Goal: Task Accomplishment & Management: Manage account settings

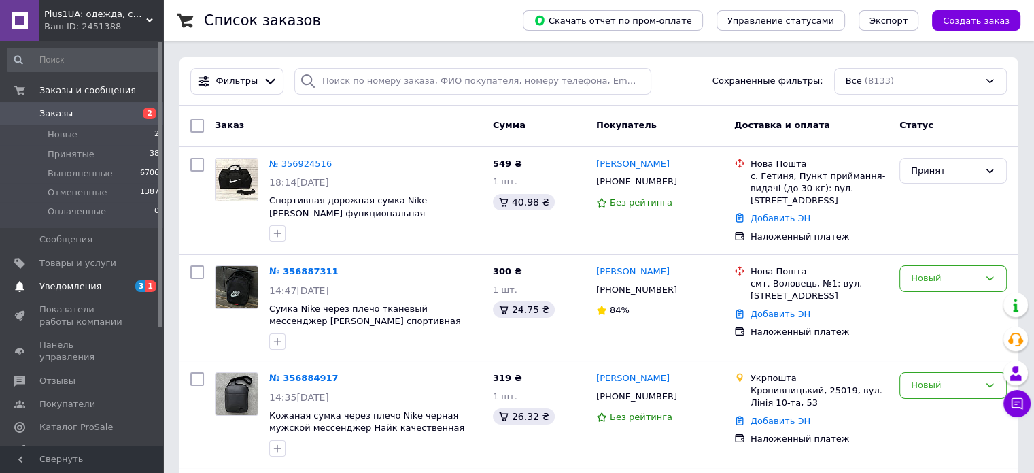
click at [107, 288] on span "Уведомления" at bounding box center [82, 286] width 86 height 12
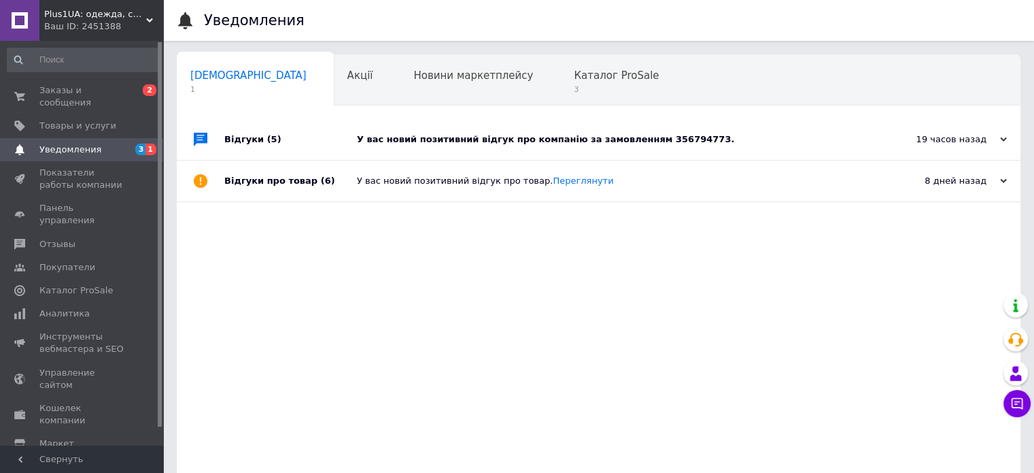
click at [421, 137] on div "У вас новий позитивний відгук про компанію за замовленням 356794773." at bounding box center [614, 139] width 514 height 12
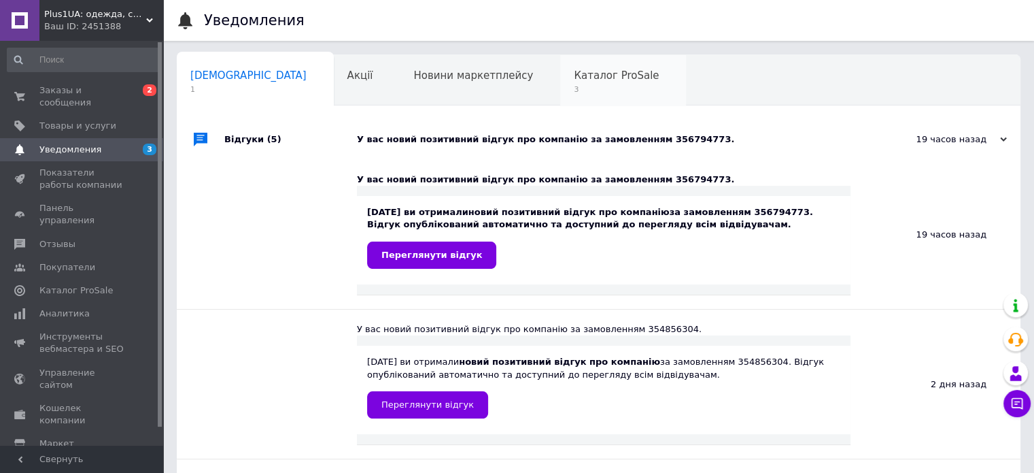
click at [574, 75] on span "Каталог ProSale" at bounding box center [616, 75] width 85 height 12
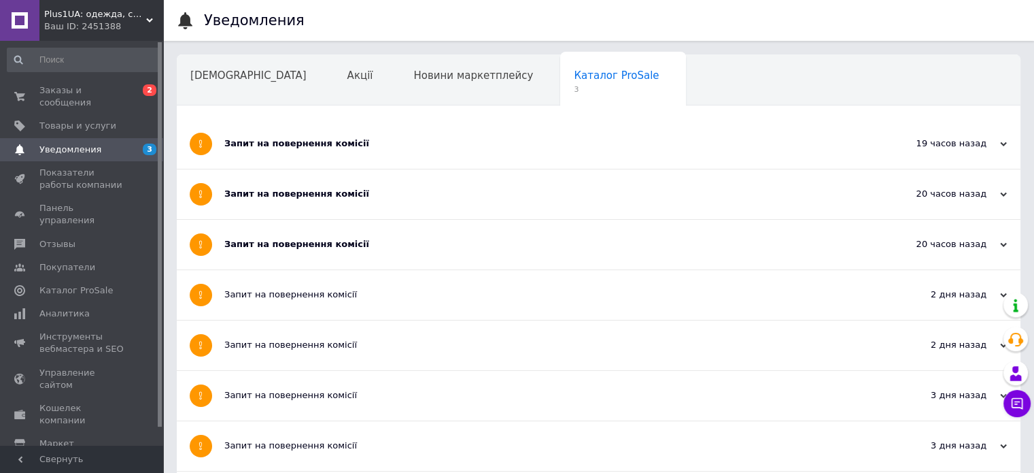
click at [443, 147] on div "Запит на повернення комісії" at bounding box center [547, 143] width 647 height 12
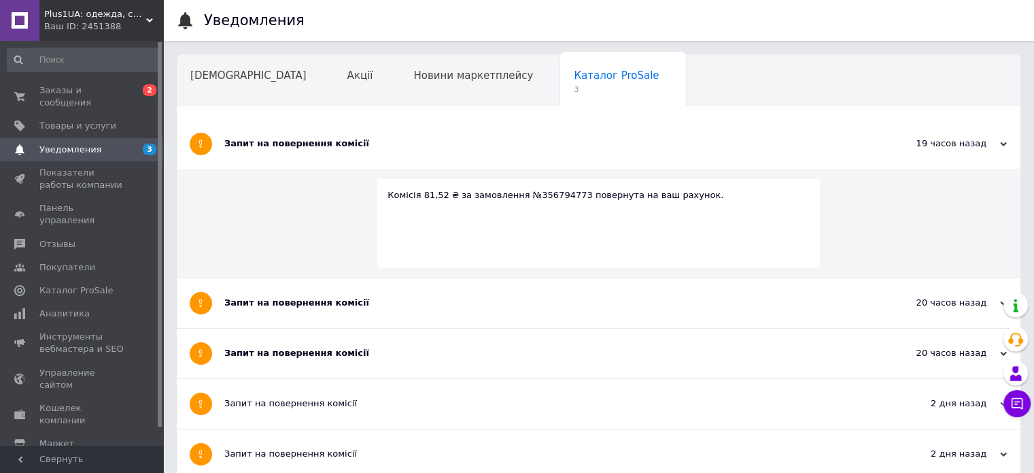
drag, startPoint x: 377, startPoint y: 307, endPoint x: 364, endPoint y: 322, distance: 19.3
click at [377, 307] on div "Запит на повернення комісії" at bounding box center [547, 302] width 647 height 12
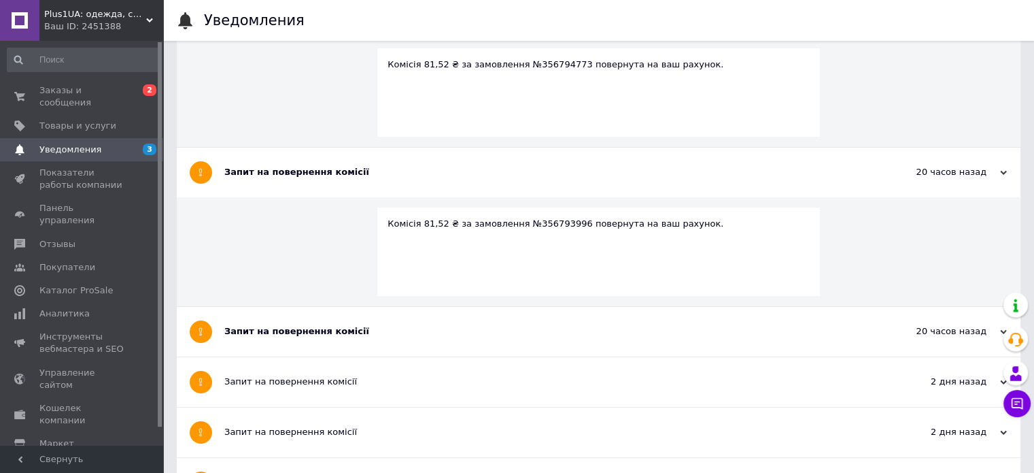
scroll to position [136, 0]
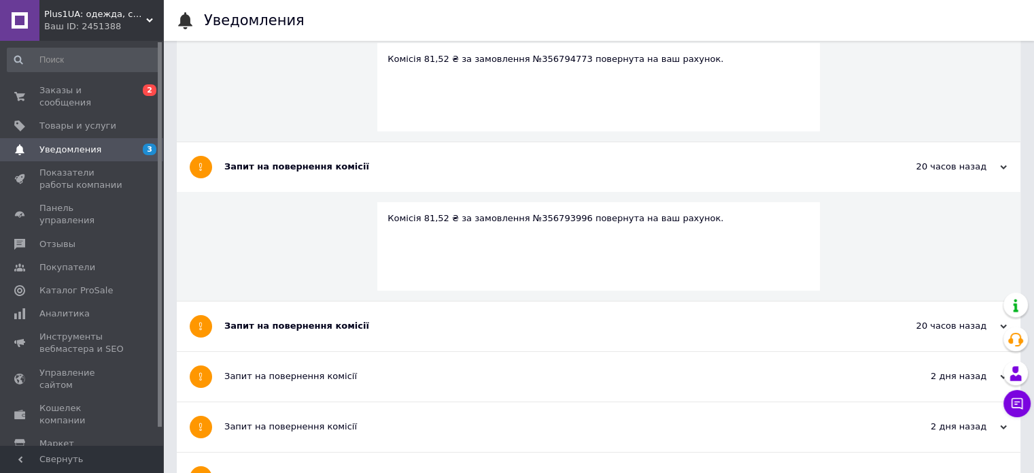
click at [338, 334] on div "Запит на повернення комісії" at bounding box center [547, 326] width 647 height 50
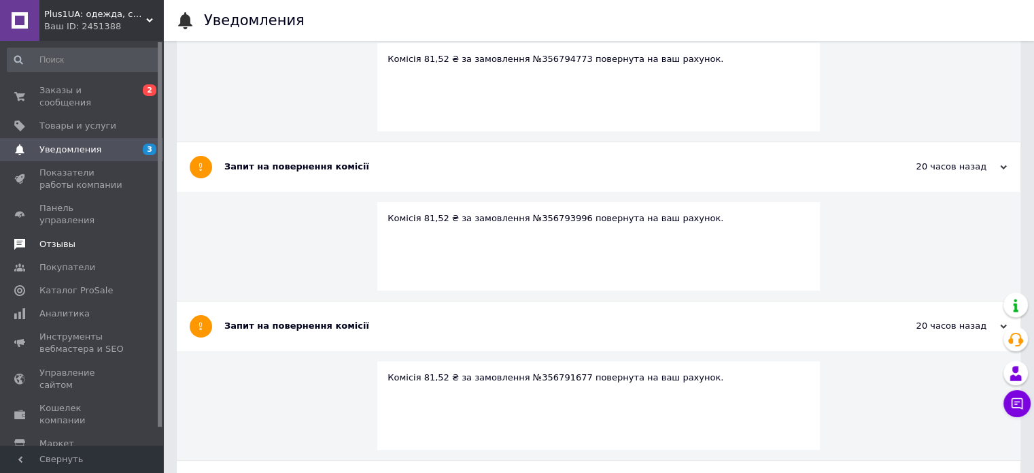
click at [82, 238] on span "Отзывы" at bounding box center [82, 244] width 86 height 12
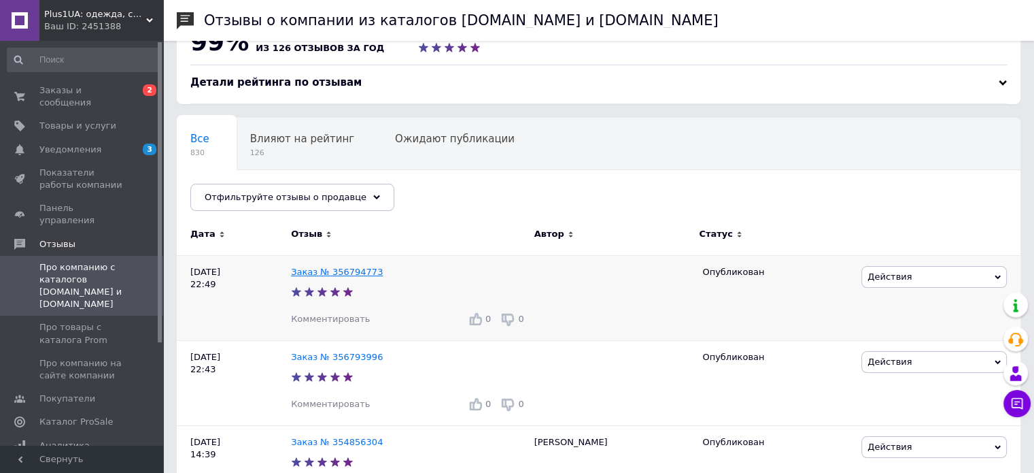
scroll to position [68, 0]
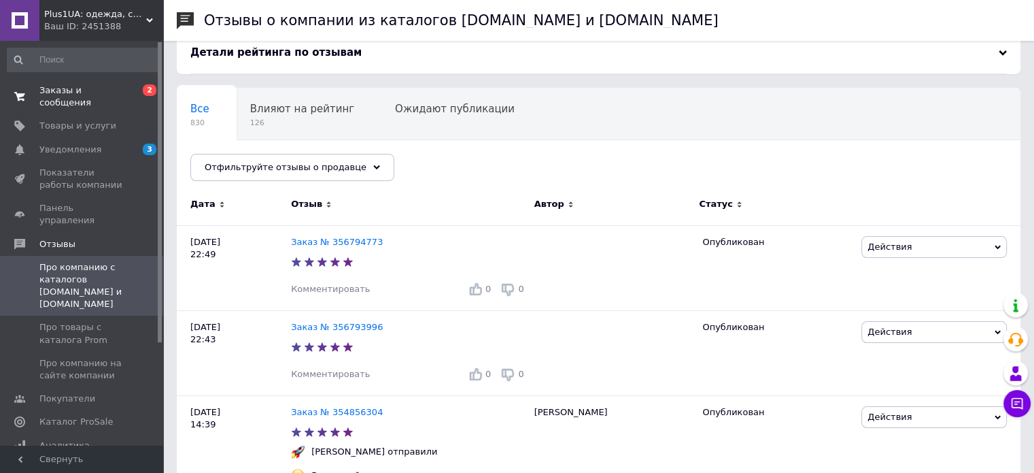
click at [108, 90] on span "Заказы и сообщения" at bounding box center [82, 96] width 86 height 24
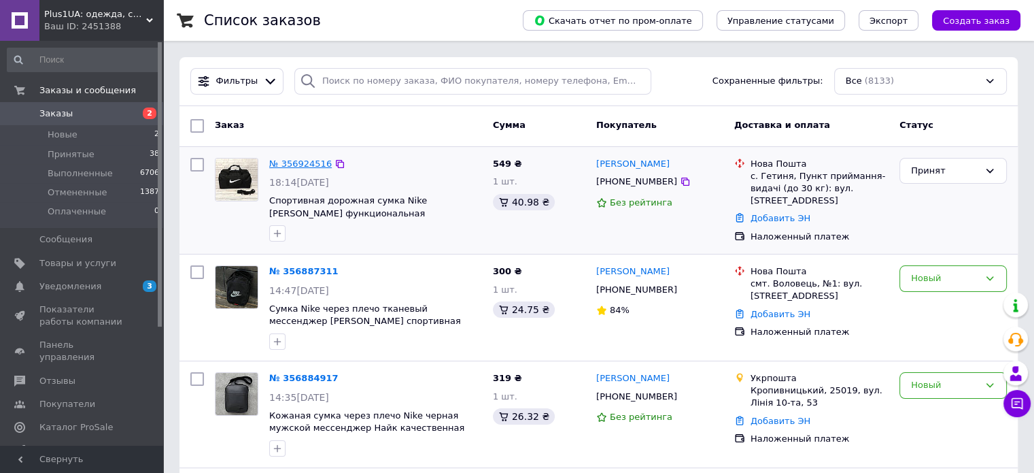
click at [294, 165] on link "№ 356924516" at bounding box center [300, 163] width 63 height 10
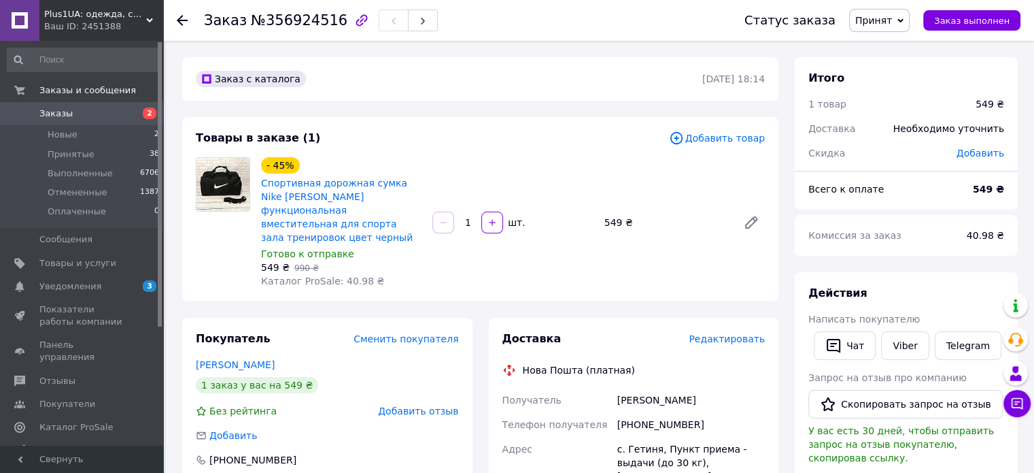
click at [636, 388] on div "Метеньканич Даніел" at bounding box center [691, 400] width 153 height 24
click at [634, 388] on div "Метеньканич Даніел" at bounding box center [691, 400] width 153 height 24
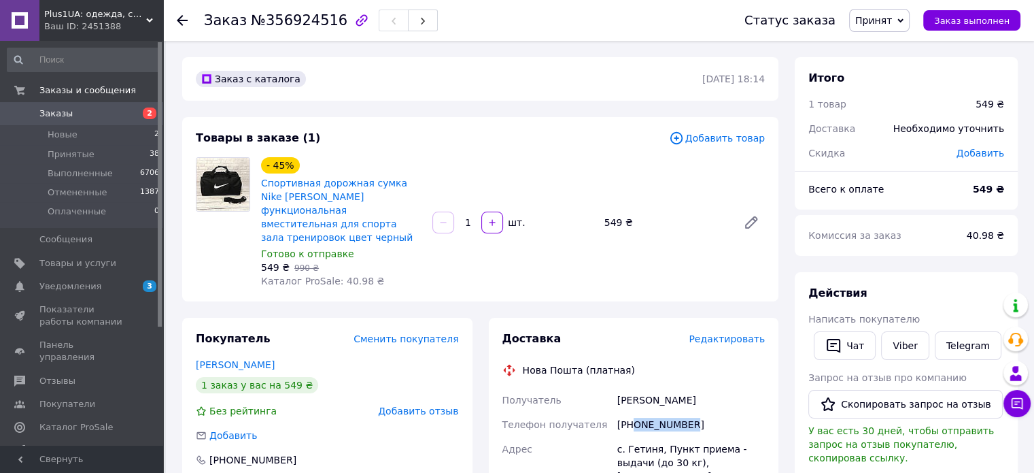
drag, startPoint x: 633, startPoint y: 411, endPoint x: 714, endPoint y: 421, distance: 81.5
click at [714, 421] on div "+380965299507" at bounding box center [691, 424] width 153 height 24
copy div "0965299507"
click at [647, 436] on div "с. Гетиня, Пункт приема - выдачи (до 30 кг), ул. Главная, 35" at bounding box center [691, 462] width 153 height 52
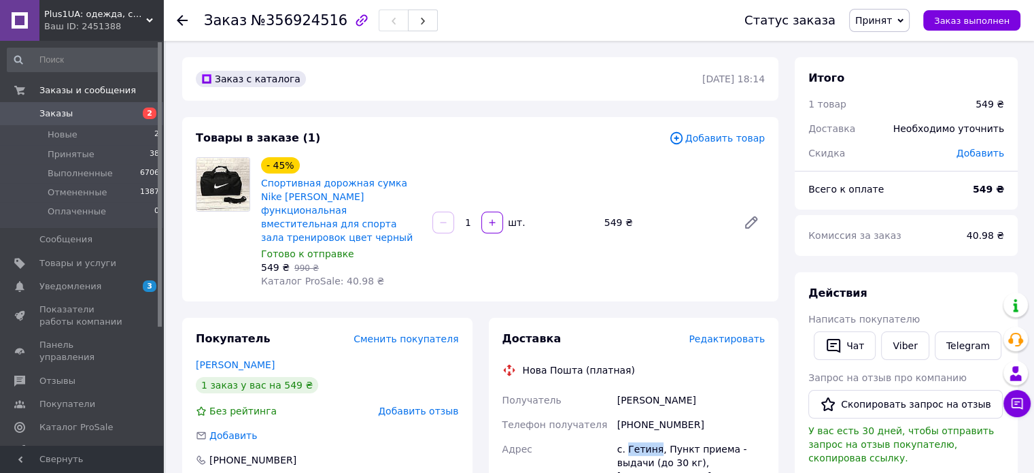
copy div "Гетиня"
click at [116, 105] on link "Заказы 2" at bounding box center [83, 113] width 167 height 23
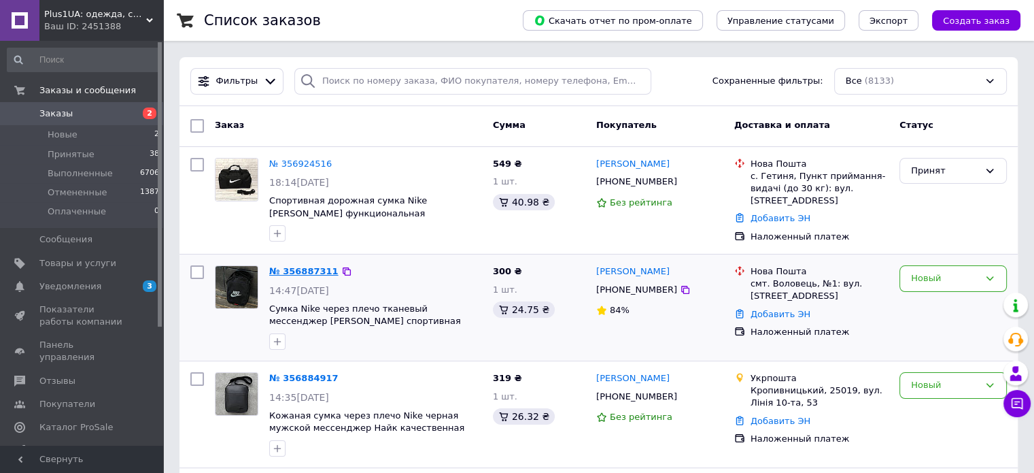
click at [292, 268] on link "№ 356887311" at bounding box center [303, 271] width 69 height 10
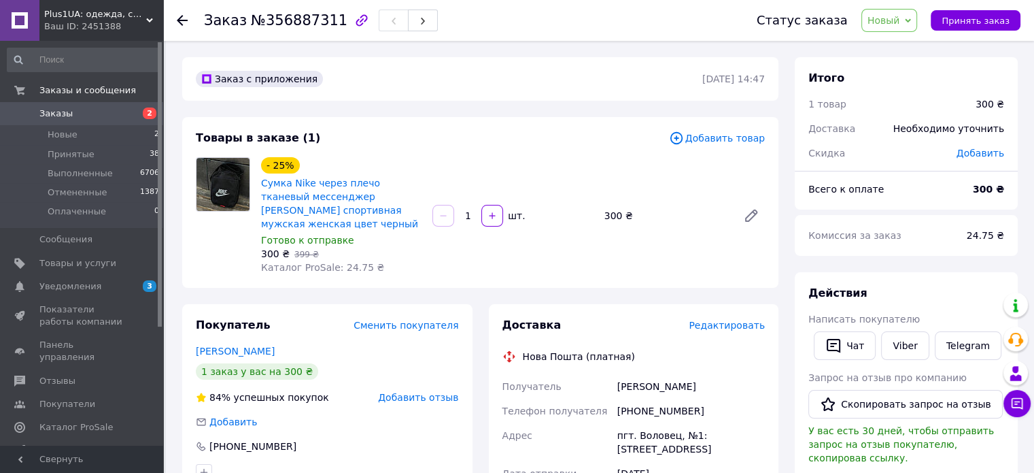
click at [631, 392] on div "Беца Діма" at bounding box center [691, 386] width 153 height 24
copy div "Беца Діма"
click at [982, 28] on button "Принять заказ" at bounding box center [976, 20] width 90 height 20
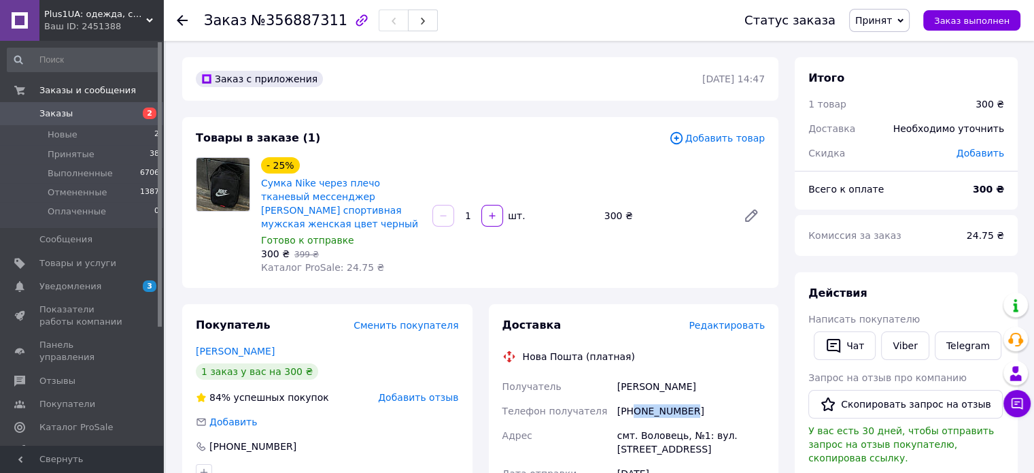
drag, startPoint x: 632, startPoint y: 415, endPoint x: 702, endPoint y: 415, distance: 70.0
click at [702, 415] on div "+380997603792" at bounding box center [691, 410] width 153 height 24
copy div "0997603792"
click at [662, 432] on div "смт. Воловець, №1: вул. Фабрична, 2а" at bounding box center [691, 442] width 153 height 38
click at [662, 433] on div "смт. Воловець, №1: вул. Фабрична, 2а" at bounding box center [691, 442] width 153 height 38
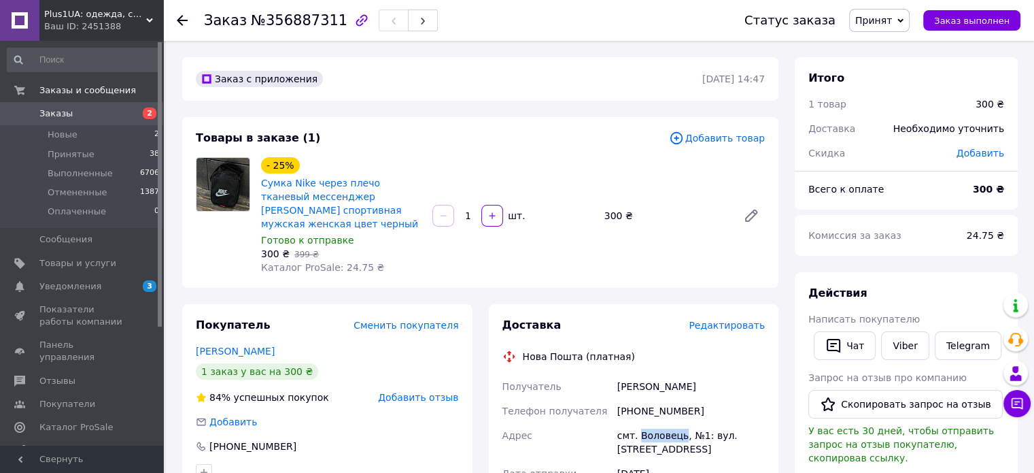
copy div "Воловець"
click at [115, 110] on span "Заказы" at bounding box center [82, 113] width 86 height 12
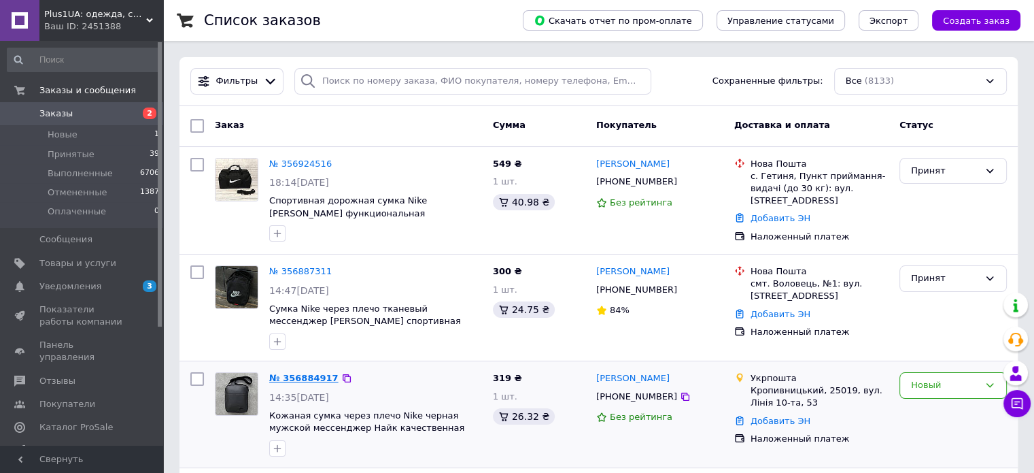
click at [295, 377] on link "№ 356884917" at bounding box center [303, 378] width 69 height 10
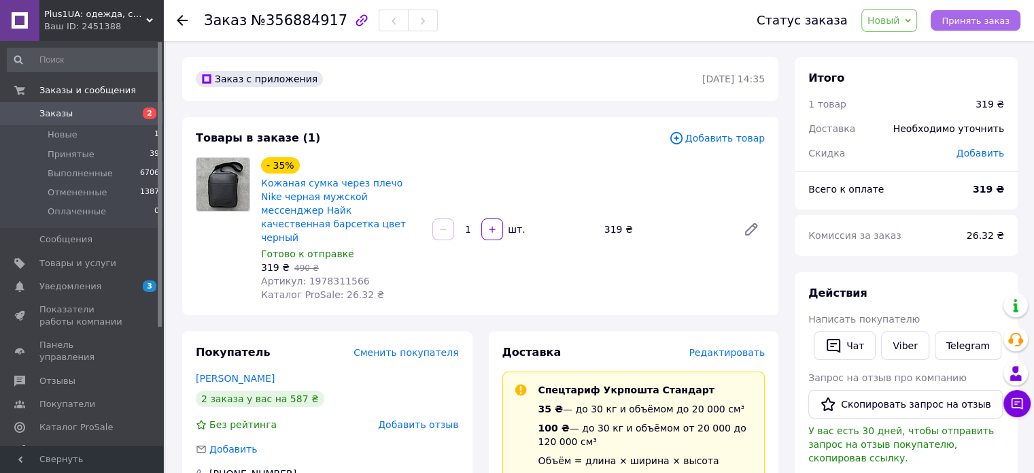
click at [971, 22] on span "Принять заказ" at bounding box center [976, 21] width 68 height 10
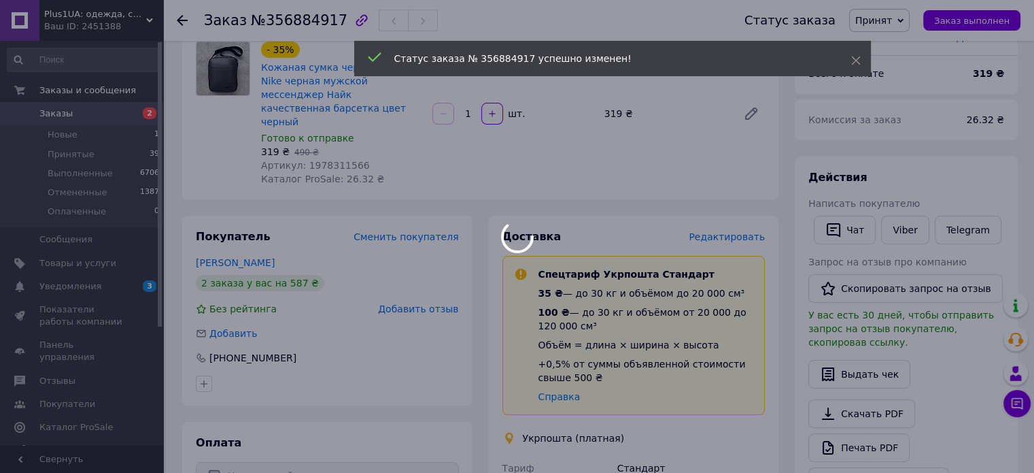
scroll to position [272, 0]
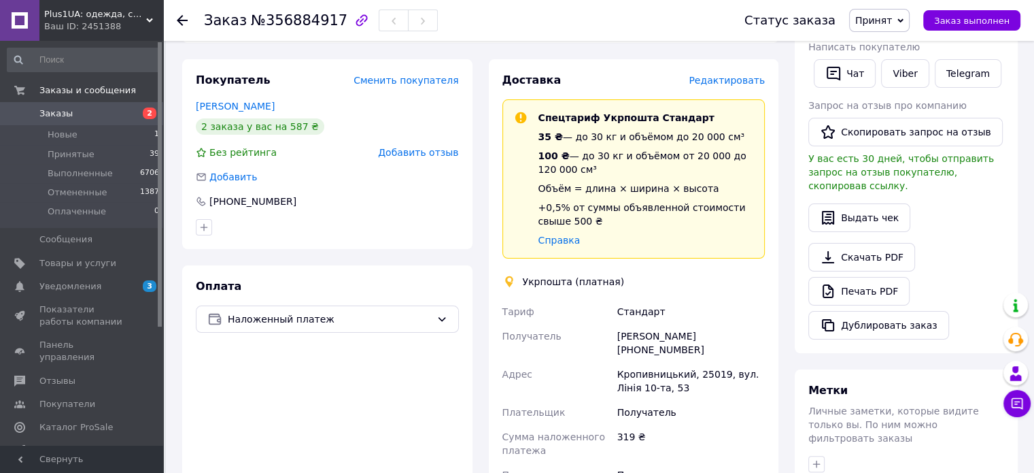
click at [681, 324] on div "Нінель Степанова +380954136702" at bounding box center [691, 343] width 153 height 38
copy div "Степанова"
click at [628, 324] on div "Нінель Степанова +380954136702" at bounding box center [691, 343] width 153 height 38
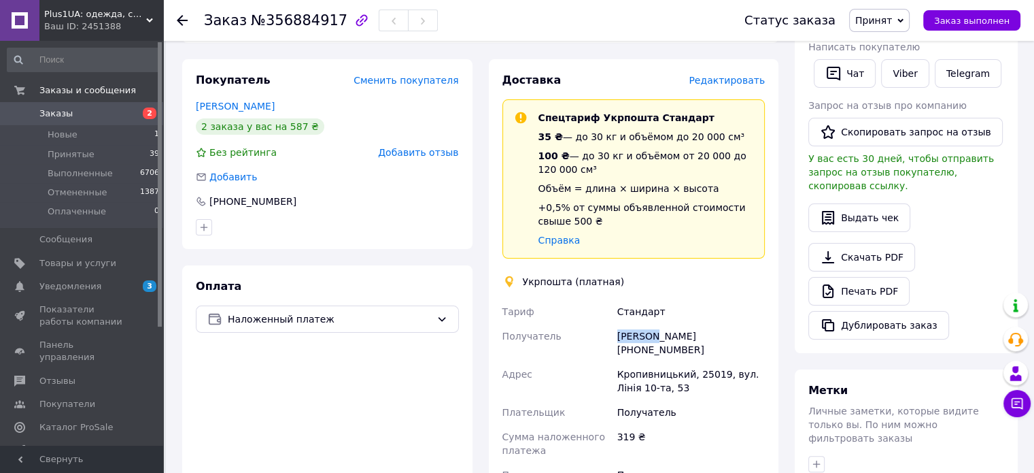
copy div "Нінель"
drag, startPoint x: 631, startPoint y: 326, endPoint x: 681, endPoint y: 324, distance: 50.4
click at [681, 324] on div "Нінель Степанова +380954136702" at bounding box center [691, 343] width 153 height 38
drag, startPoint x: 634, startPoint y: 325, endPoint x: 692, endPoint y: 326, distance: 58.5
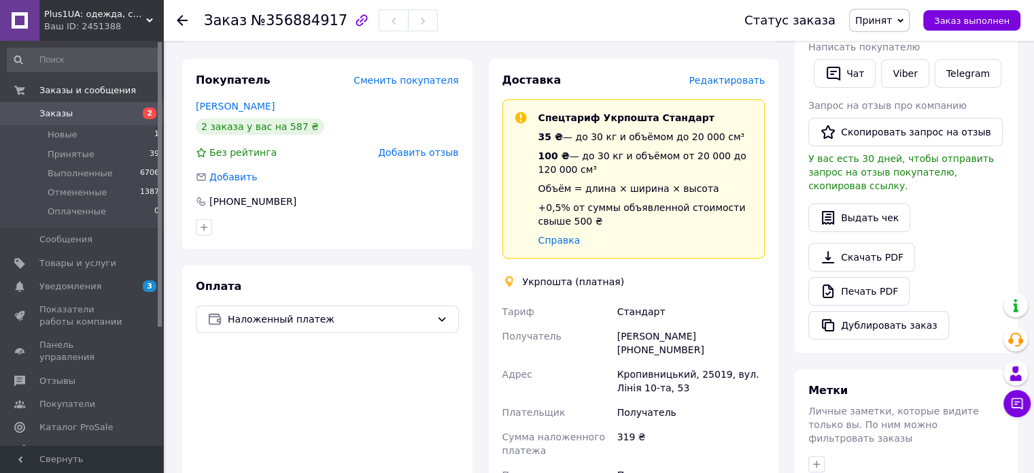
click at [692, 326] on div "Нінель Степанова +380954136702" at bounding box center [691, 343] width 153 height 38
copy div "0954136702"
click at [645, 362] on div "Кропивницький, 25019, вул. Лінія 10-та, 53" at bounding box center [691, 381] width 153 height 38
click at [704, 362] on div "Кропивницький, 25019, вул. Лінія 10-та, 53" at bounding box center [691, 381] width 153 height 38
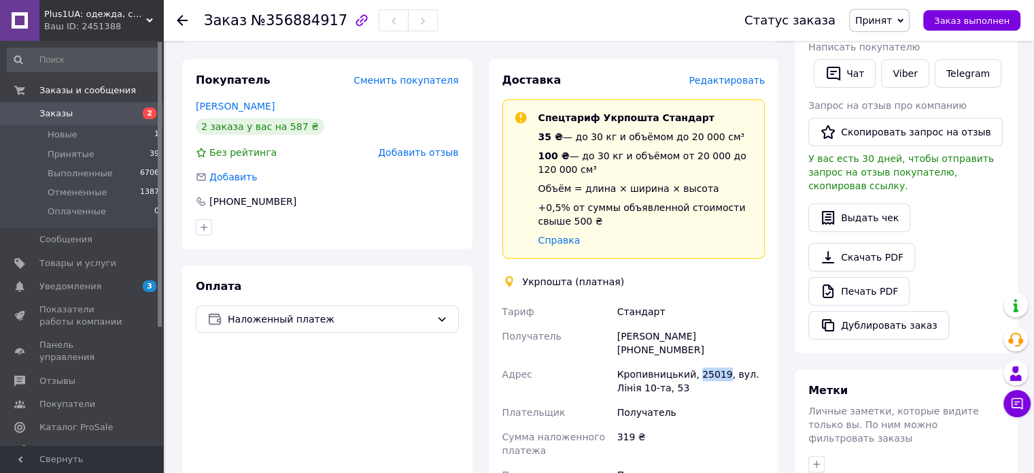
copy div "25019"
click at [128, 112] on span "2" at bounding box center [144, 113] width 37 height 12
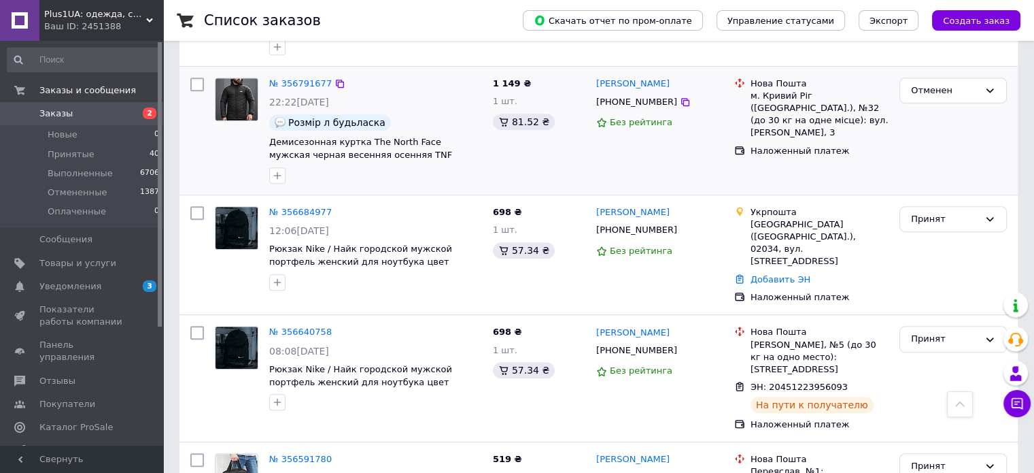
scroll to position [680, 0]
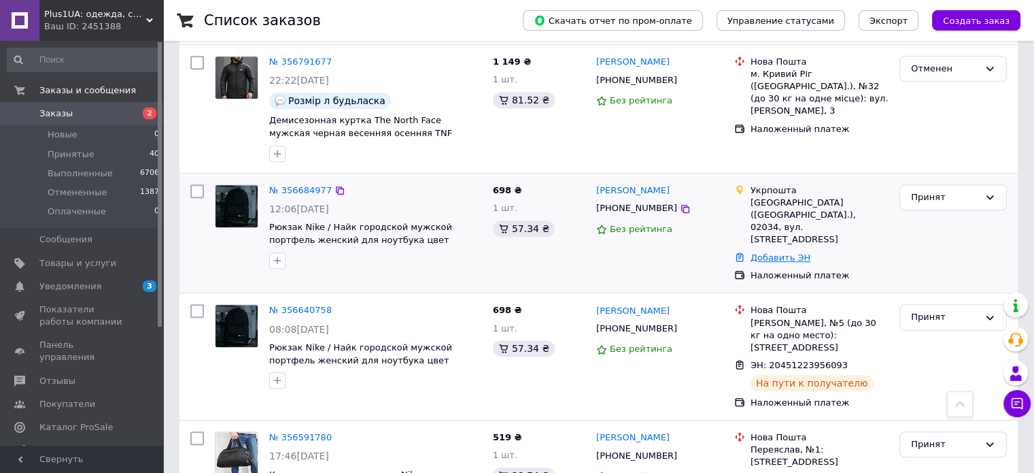
click at [780, 252] on link "Добавить ЭН" at bounding box center [781, 257] width 60 height 10
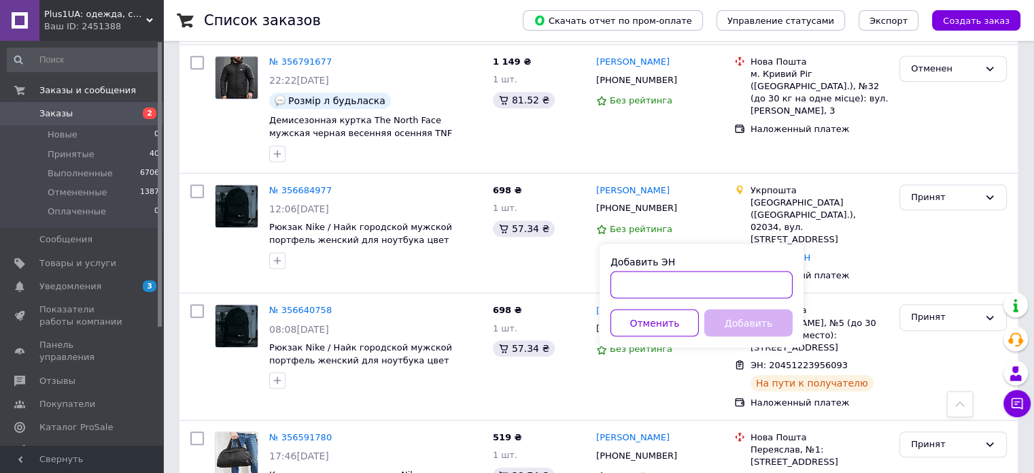
click at [728, 282] on input "Добавить ЭН" at bounding box center [702, 284] width 182 height 27
paste input "0503767701006"
type input "0503767701006"
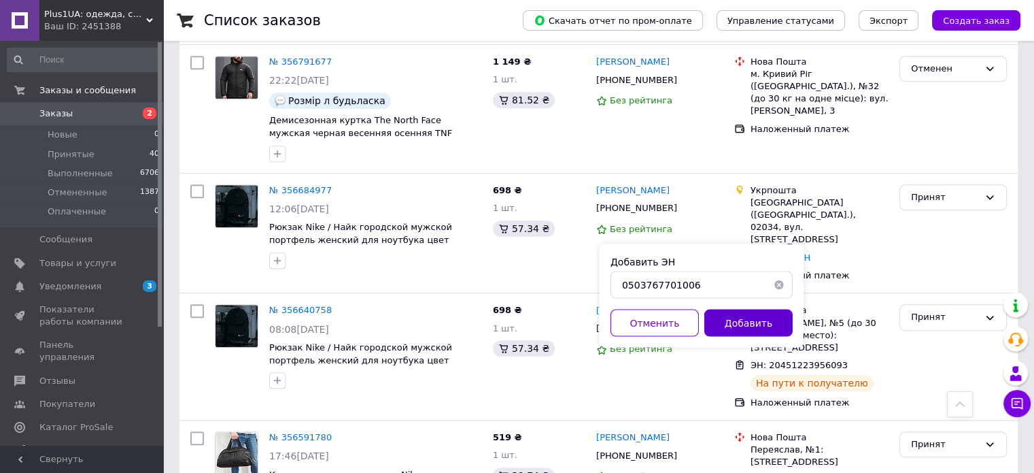
click at [732, 322] on button "Добавить" at bounding box center [748, 322] width 88 height 27
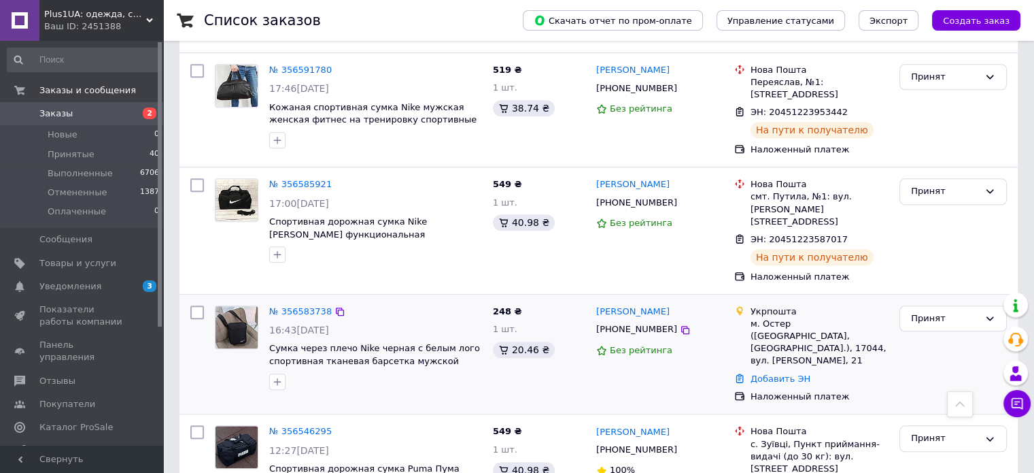
scroll to position [1020, 0]
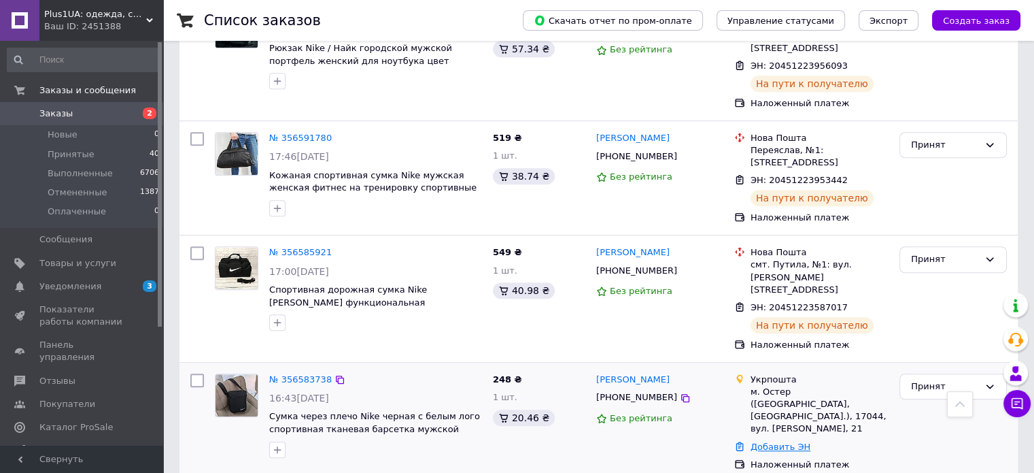
click at [768, 441] on link "Добавить ЭН" at bounding box center [781, 446] width 60 height 10
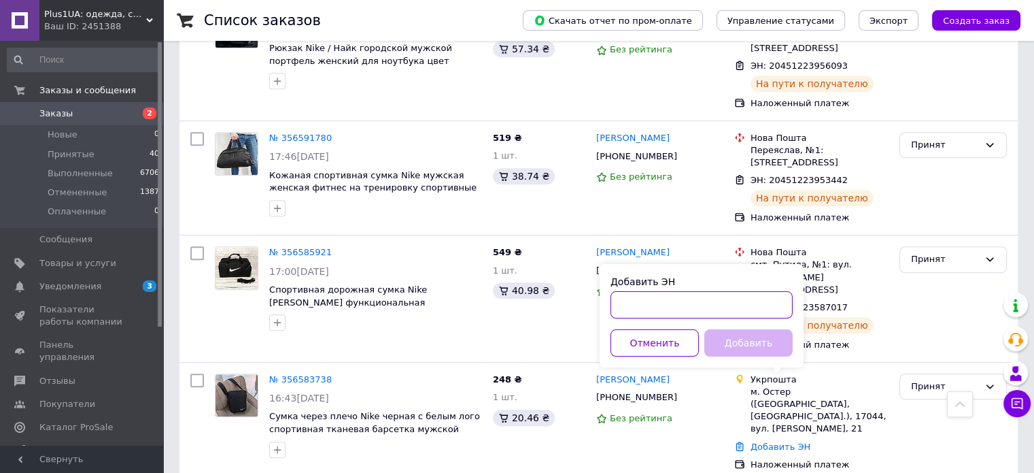
click at [741, 307] on input "Добавить ЭН" at bounding box center [702, 304] width 182 height 27
paste input "0503767633345"
type input "0503767633345"
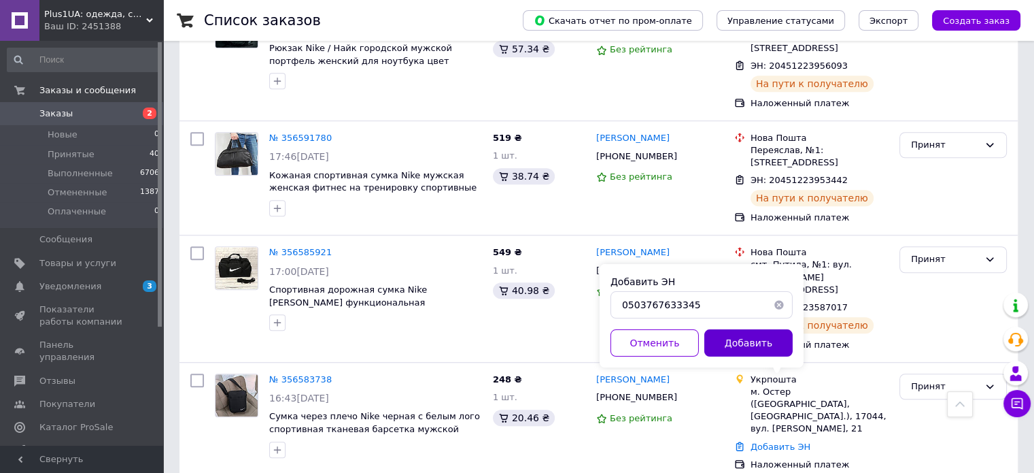
click at [740, 339] on button "Добавить" at bounding box center [748, 342] width 88 height 27
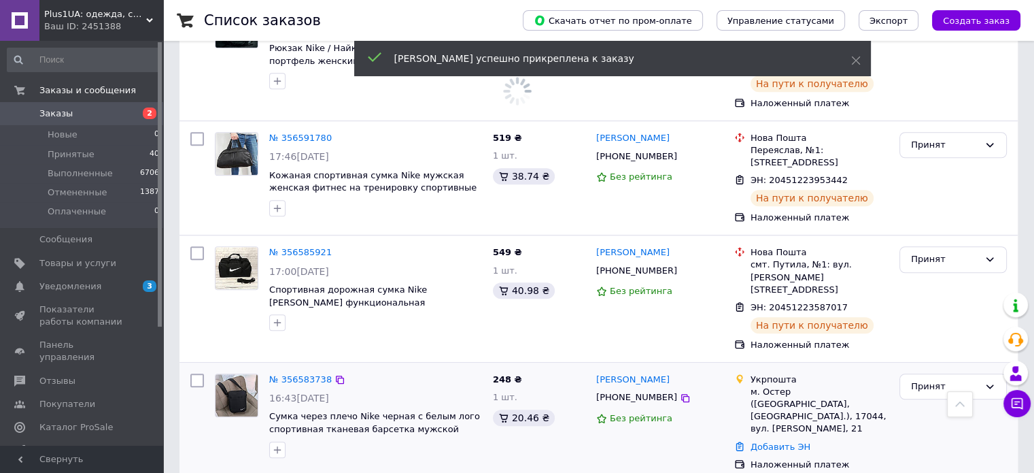
scroll to position [998, 0]
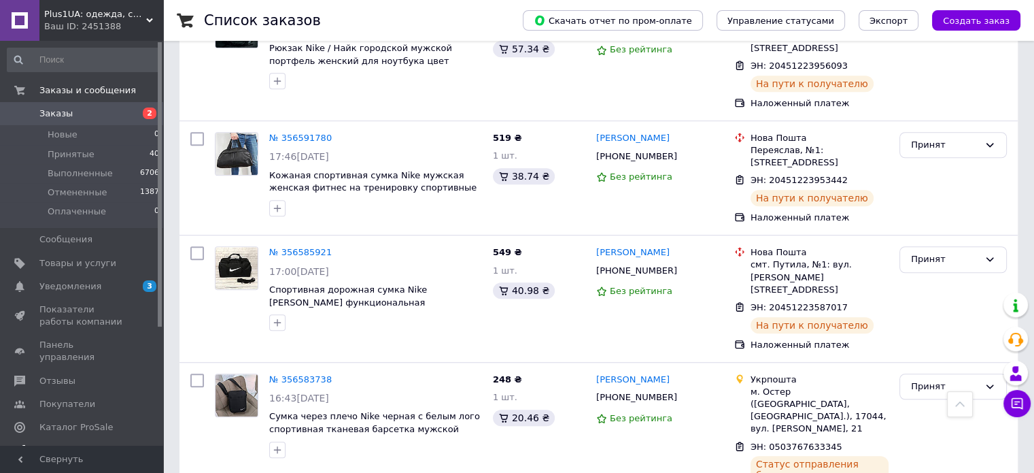
click at [60, 444] on span "Аналитика" at bounding box center [64, 450] width 50 height 12
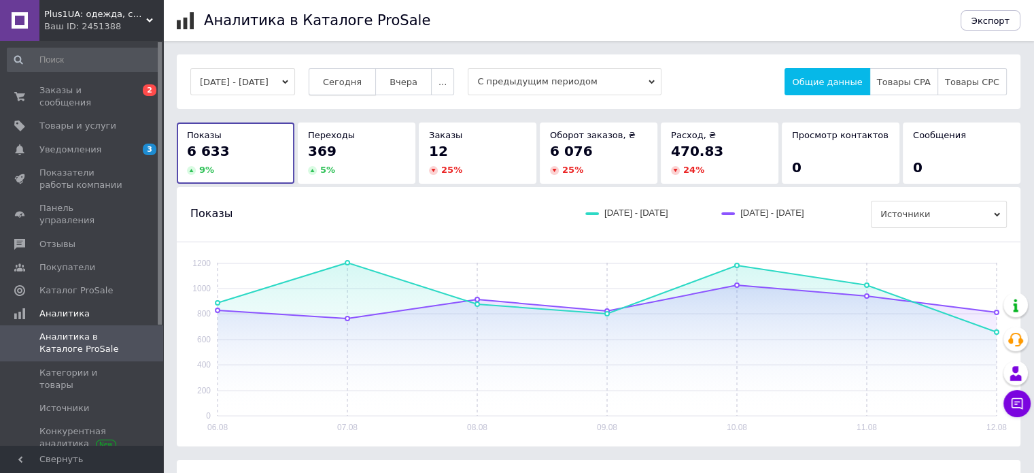
click at [356, 75] on button "Сегодня" at bounding box center [342, 81] width 67 height 27
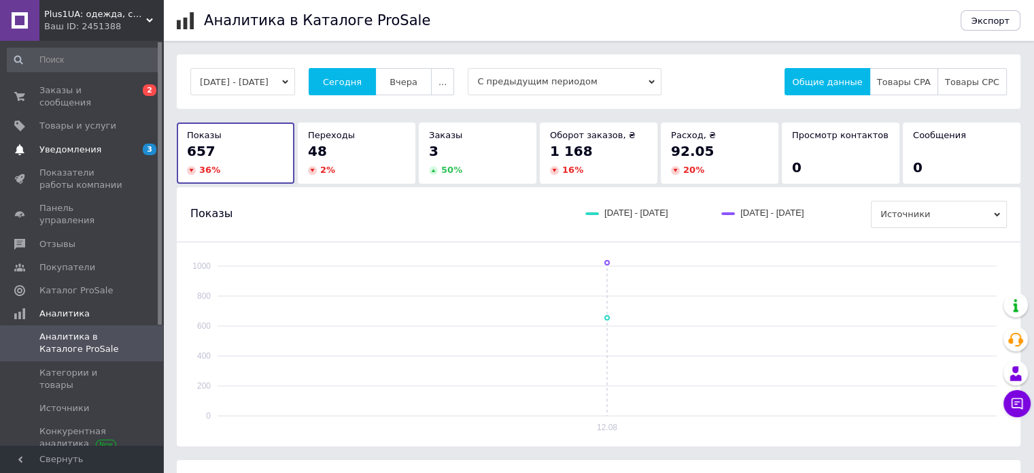
click at [97, 143] on span "Уведомления" at bounding box center [82, 149] width 86 height 12
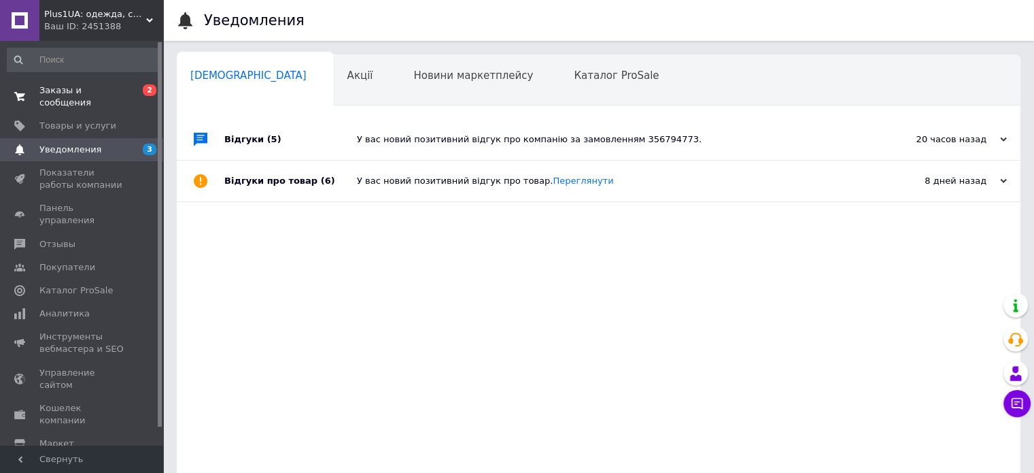
click at [109, 92] on span "Заказы и сообщения" at bounding box center [82, 96] width 86 height 24
